Goal: Task Accomplishment & Management: Manage account settings

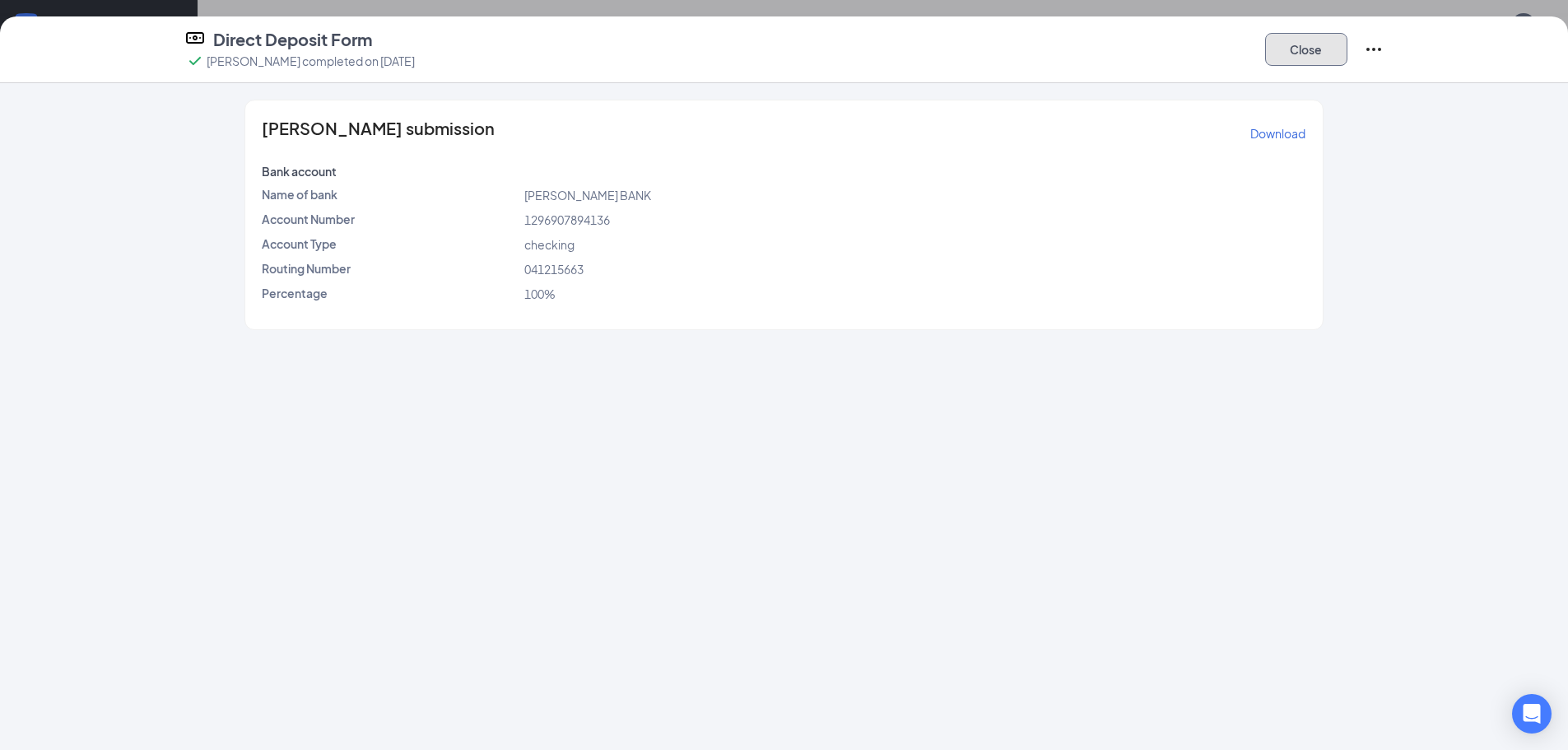
click at [1290, 51] on button "Close" at bounding box center [1307, 49] width 83 height 33
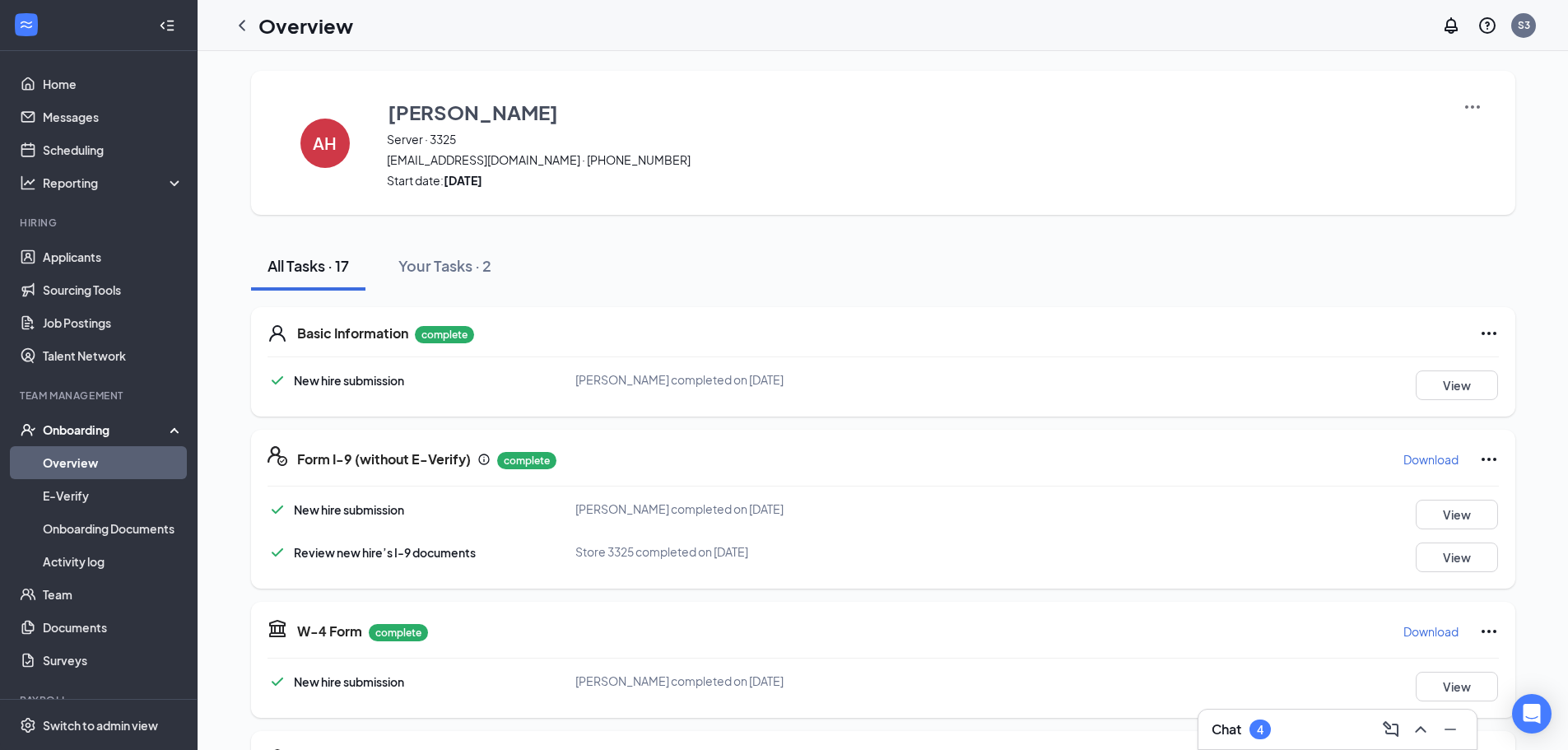
click at [106, 453] on link "Overview" at bounding box center [113, 462] width 141 height 33
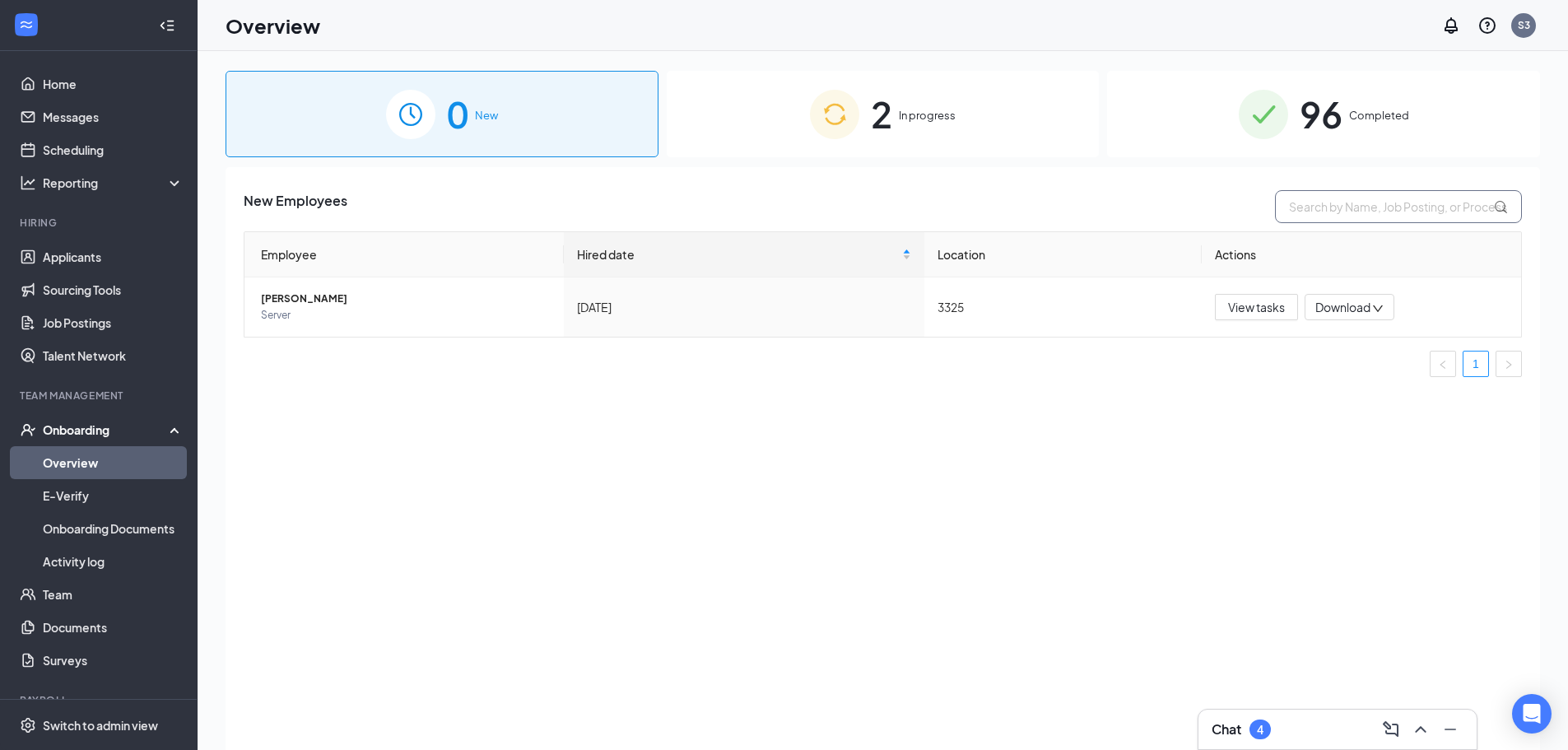
click at [1322, 215] on input "text" at bounding box center [1398, 206] width 247 height 33
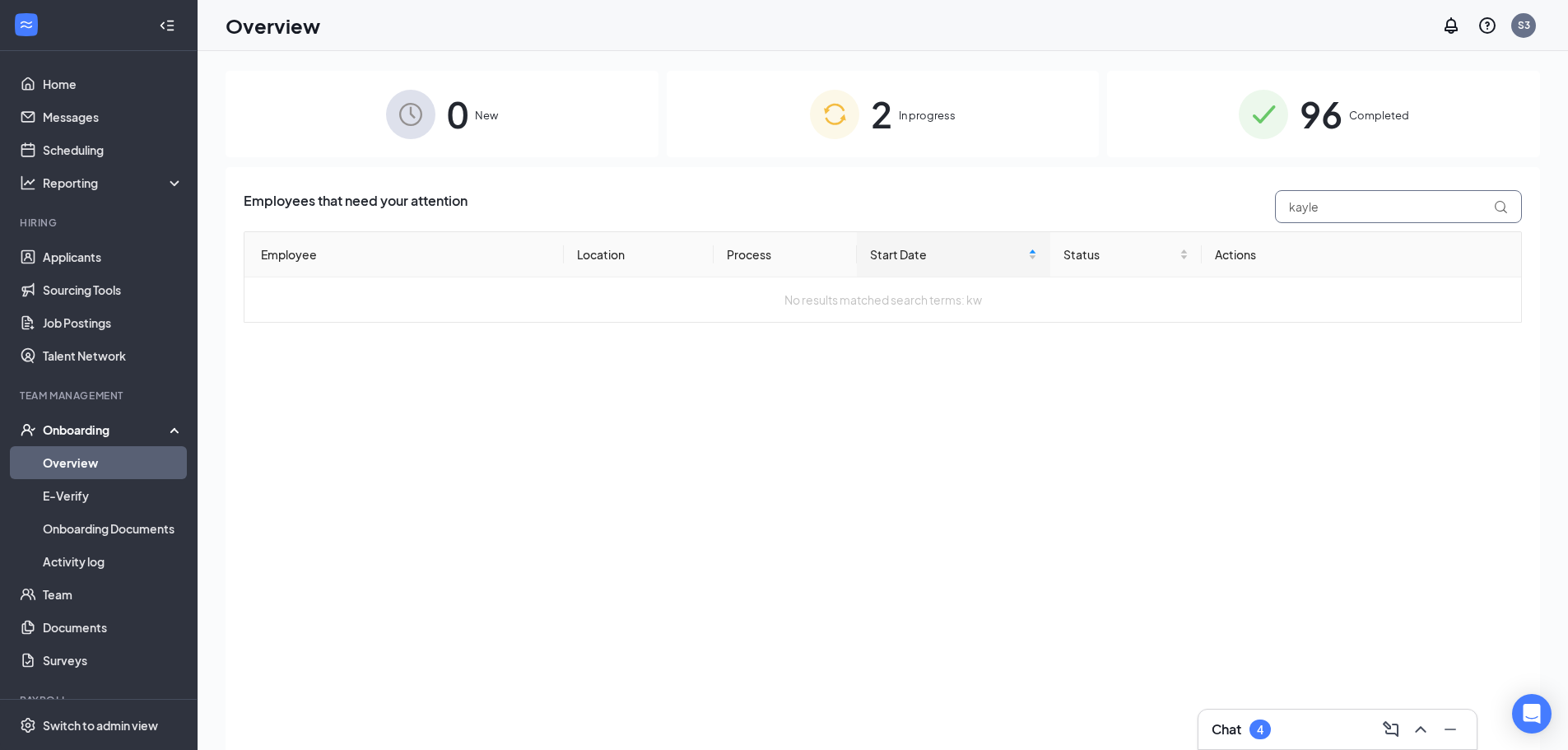
type input "kaylea"
click at [1351, 213] on input "kaylea" at bounding box center [1398, 206] width 247 height 33
click at [1350, 203] on input "kaylea" at bounding box center [1398, 206] width 247 height 33
type input "[PERSON_NAME]"
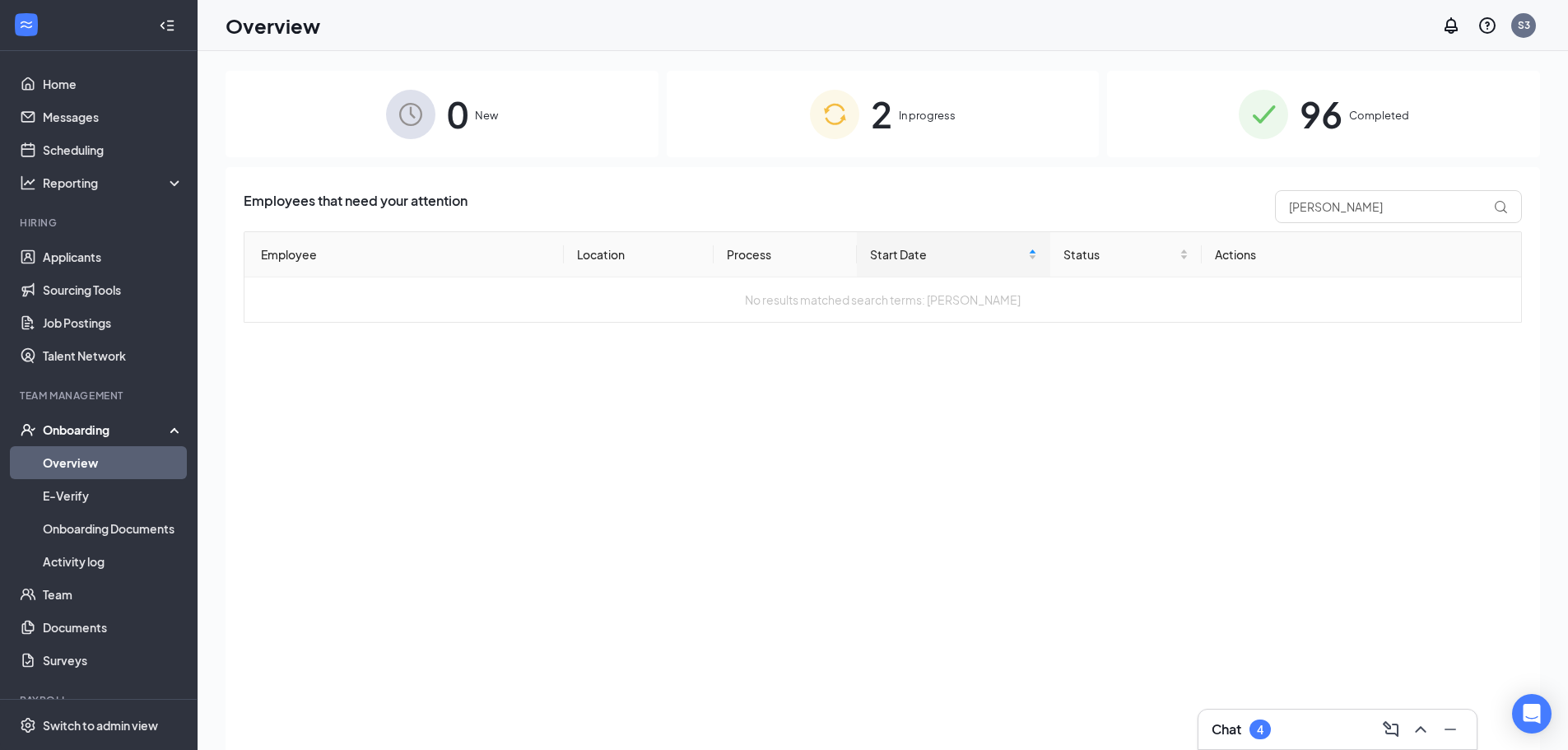
click at [1319, 103] on span "96" at bounding box center [1321, 114] width 43 height 57
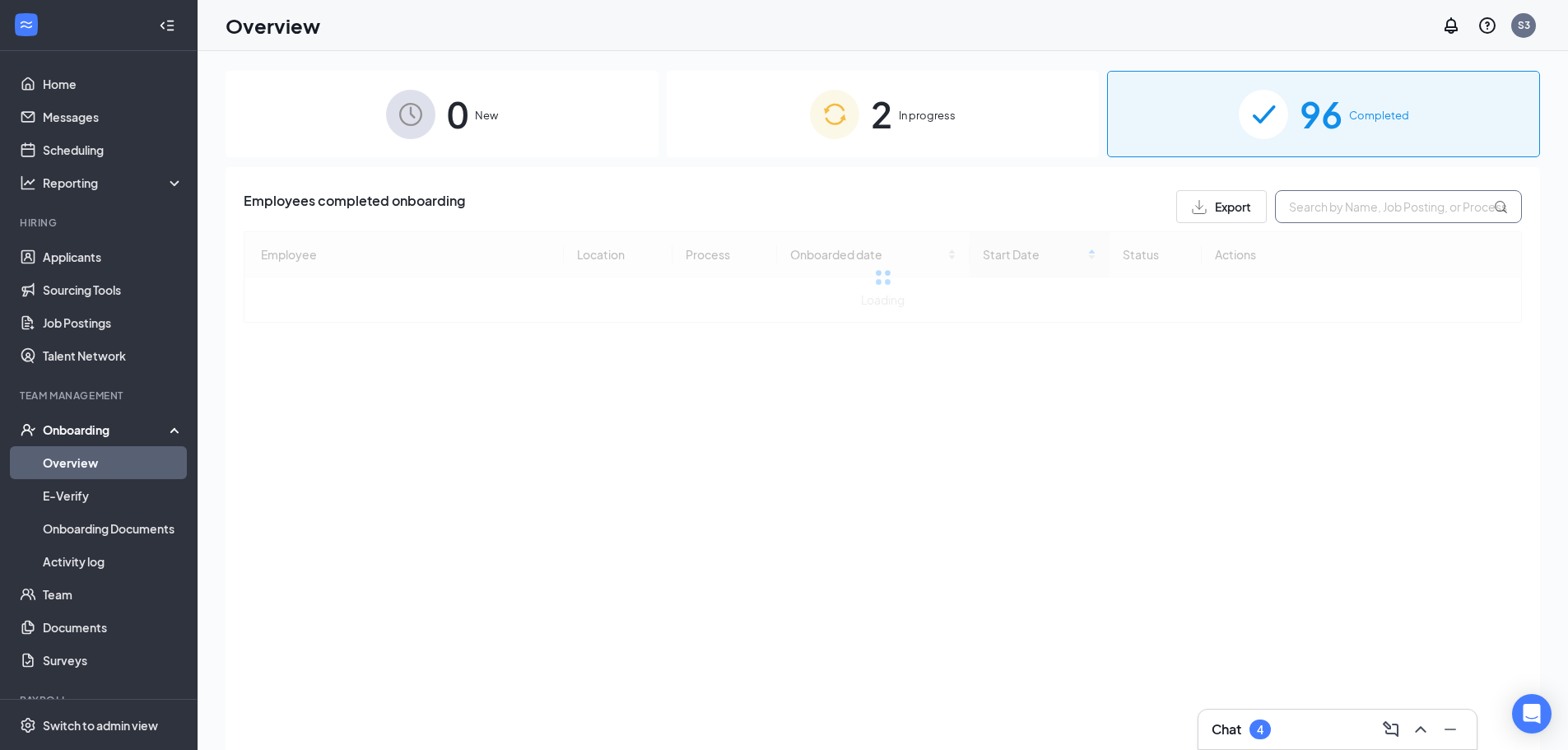
click at [1317, 200] on input "text" at bounding box center [1398, 206] width 247 height 33
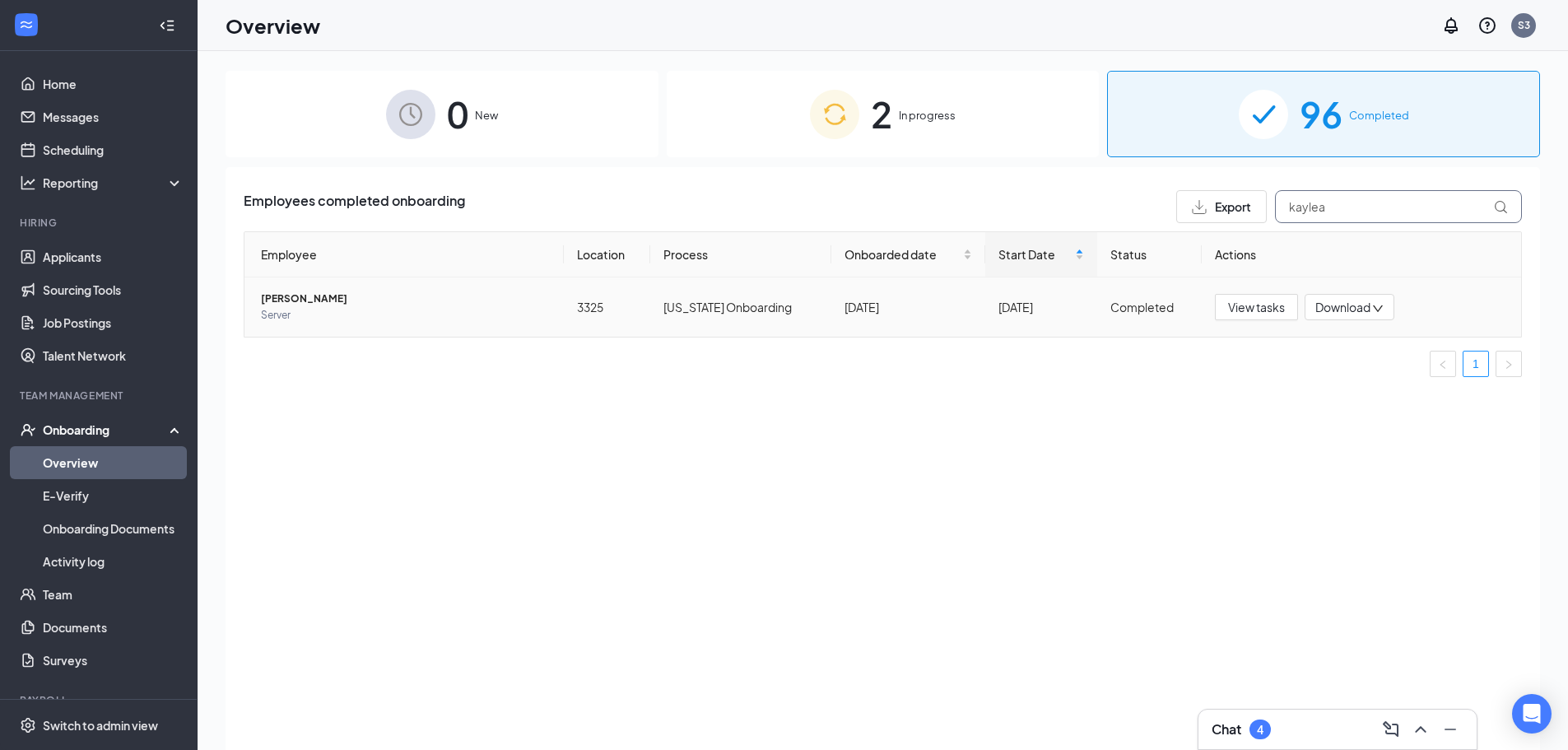
type input "kaylea"
click at [328, 293] on span "[PERSON_NAME]" at bounding box center [406, 299] width 290 height 17
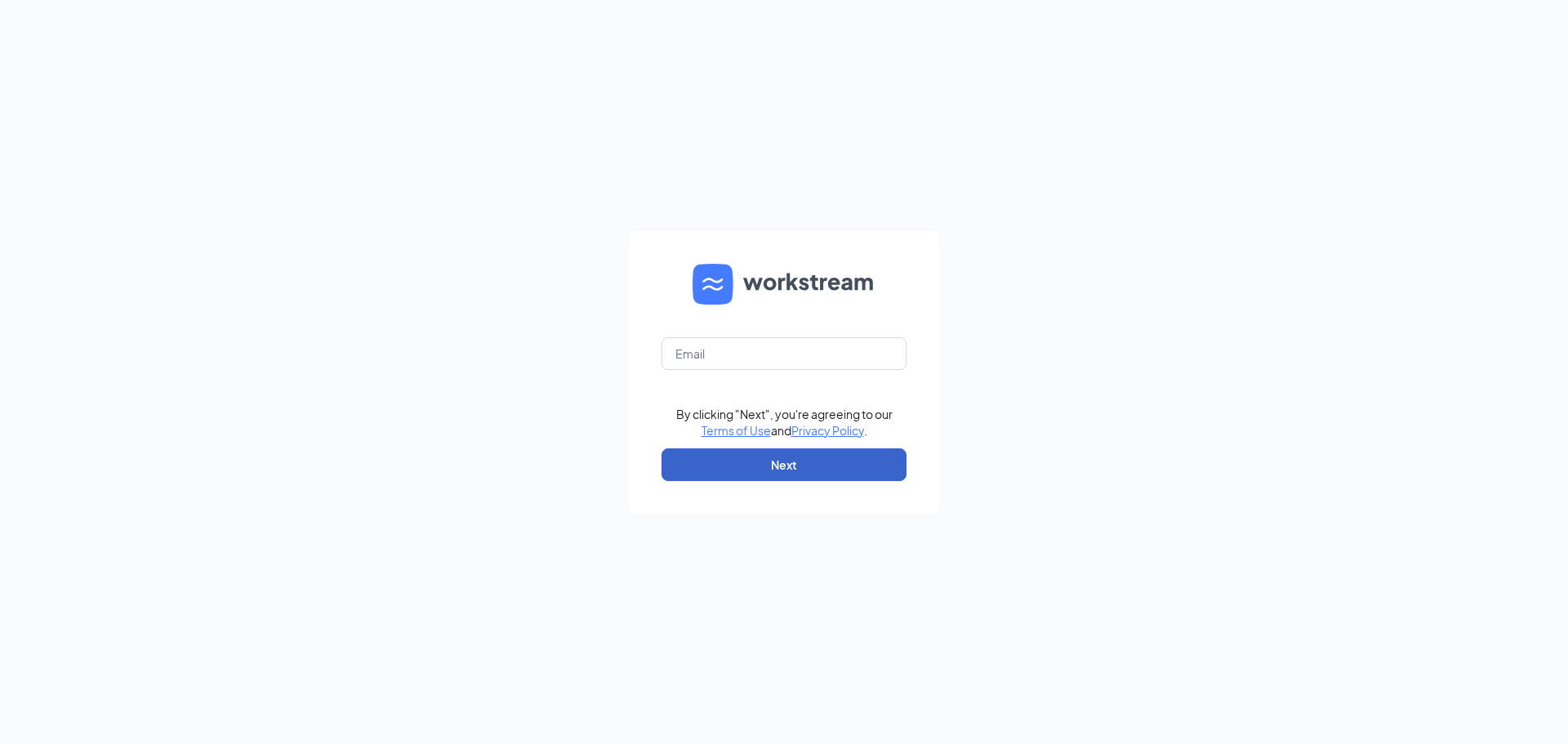
click at [813, 472] on button "Next" at bounding box center [784, 464] width 245 height 33
click at [764, 324] on form "Email field is required By clicking "Next", you're agreeing to our Terms of Use…" at bounding box center [784, 372] width 310 height 283
click at [767, 346] on input "text" at bounding box center [784, 353] width 245 height 33
type input "ihop3325@romulusinc.com"
click at [773, 467] on button "Next" at bounding box center [784, 464] width 245 height 33
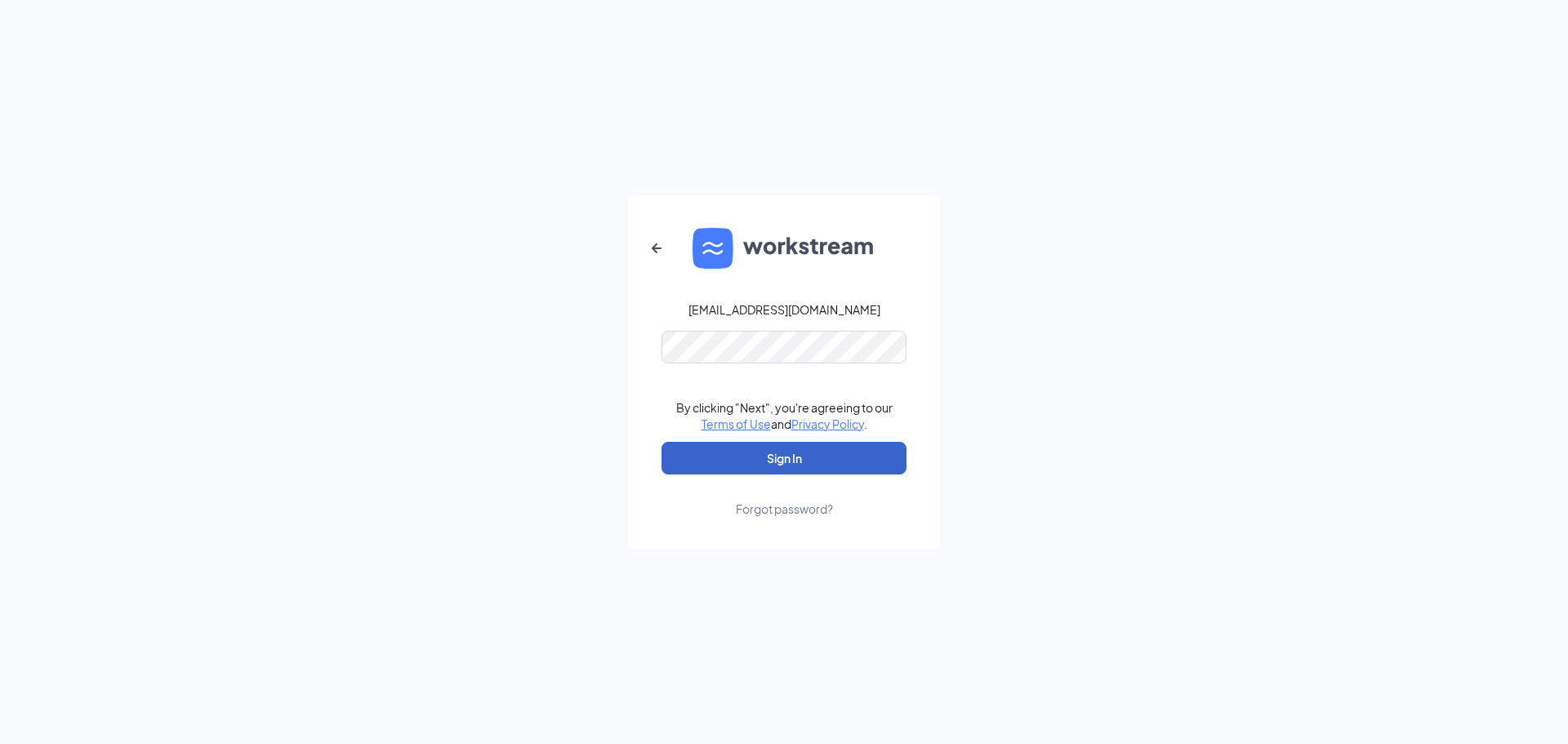
click at [790, 459] on button "Sign In" at bounding box center [784, 458] width 245 height 33
